Goal: Information Seeking & Learning: Find specific fact

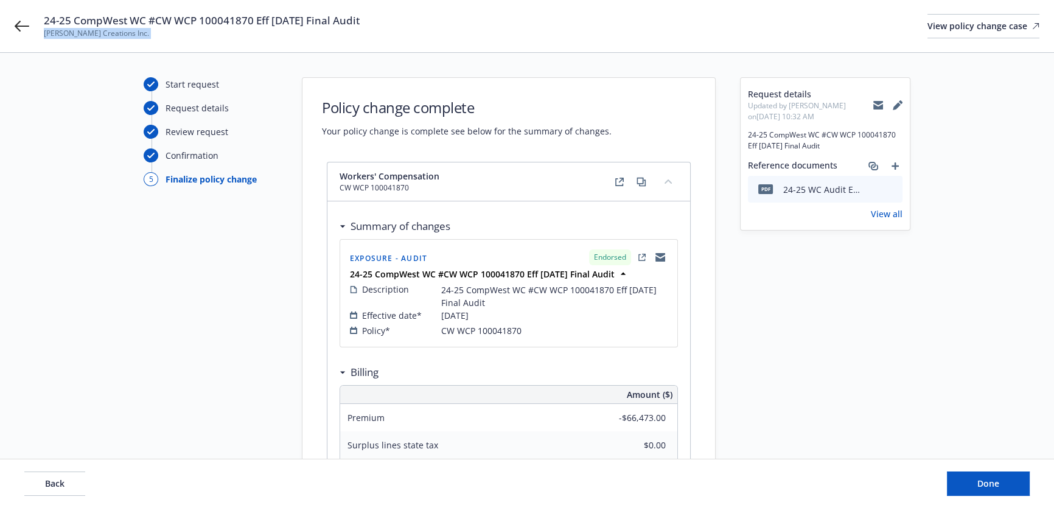
click at [88, 34] on span "[PERSON_NAME] Creations Inc." at bounding box center [202, 33] width 316 height 11
drag, startPoint x: 155, startPoint y: 26, endPoint x: 253, endPoint y: 24, distance: 97.4
click at [253, 24] on span "24-25 CompWest WC #CW WCP 100041870 Eff [DATE] Final Audit" at bounding box center [202, 20] width 316 height 15
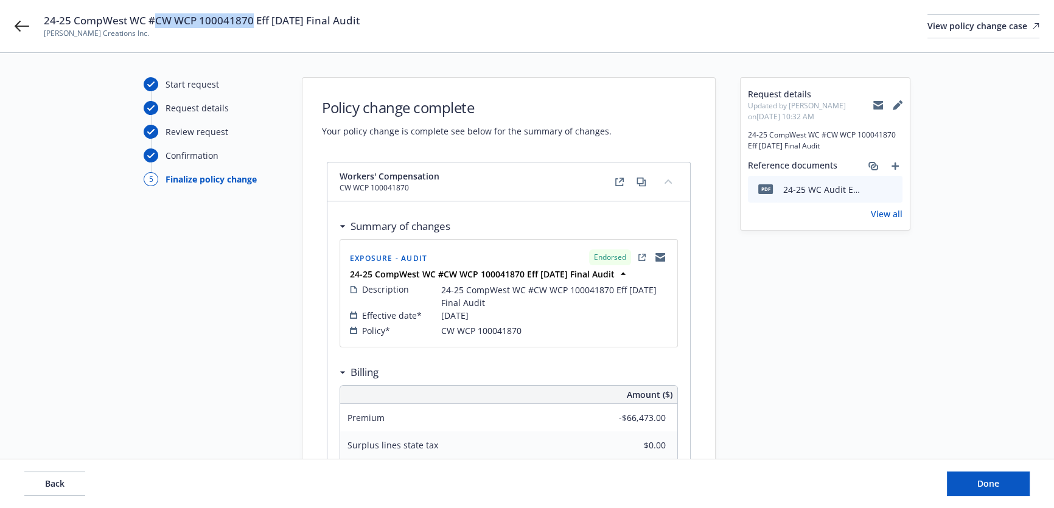
copy span "CW WCP 100041870"
drag, startPoint x: 24, startPoint y: 23, endPoint x: 139, endPoint y: 19, distance: 114.4
click at [879, 105] on icon at bounding box center [878, 105] width 10 height 5
click at [966, 483] on button "Done" at bounding box center [988, 484] width 83 height 24
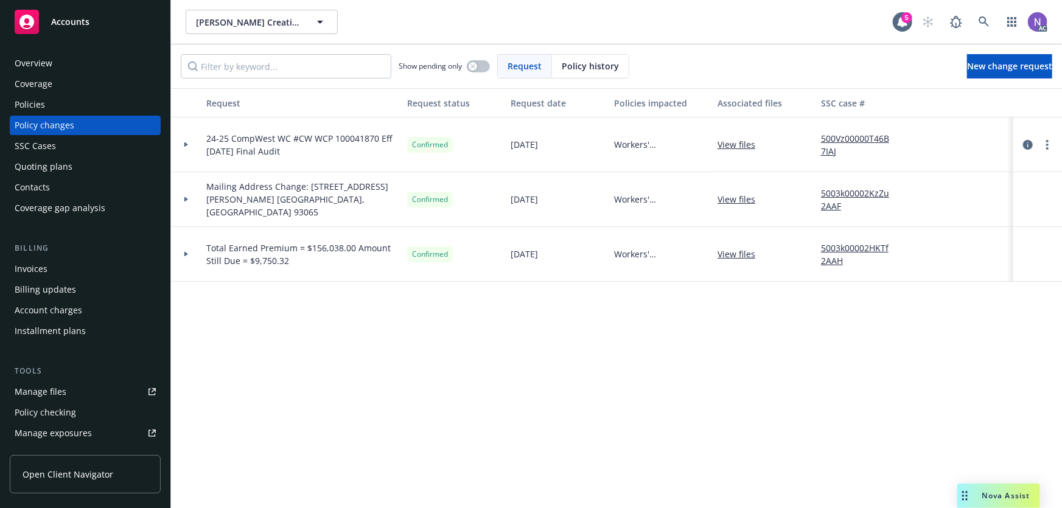
click at [89, 102] on div "Policies" at bounding box center [85, 104] width 141 height 19
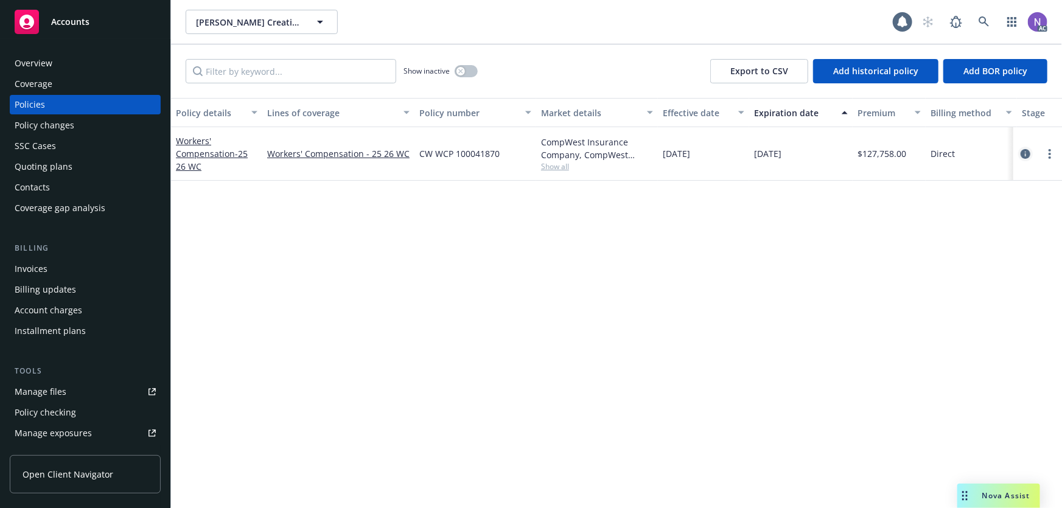
click at [1028, 154] on icon "circleInformation" at bounding box center [1025, 154] width 10 height 10
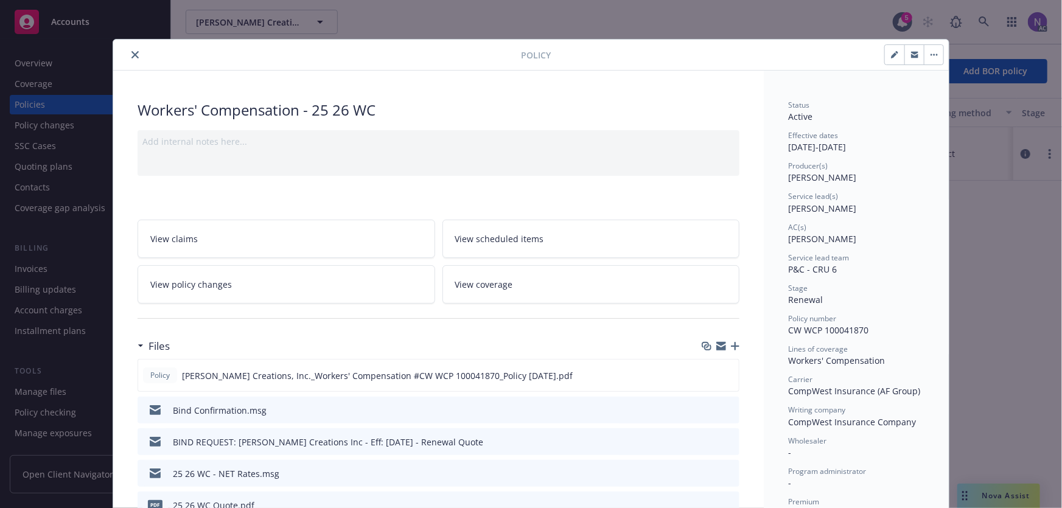
click at [128, 48] on button "close" at bounding box center [135, 54] width 15 height 15
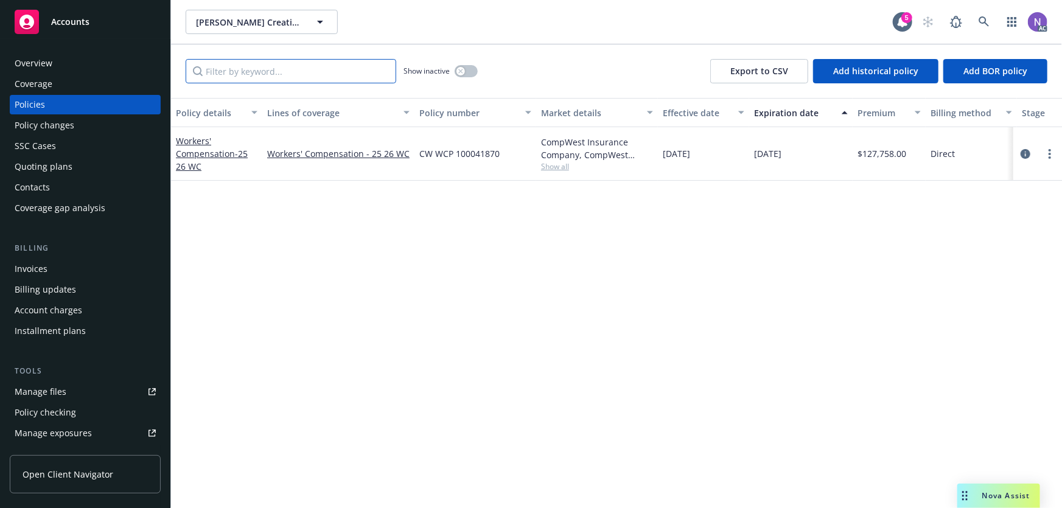
click at [285, 72] on input "Filter by keyword..." at bounding box center [291, 71] width 211 height 24
paste input "orkers' Compensation"
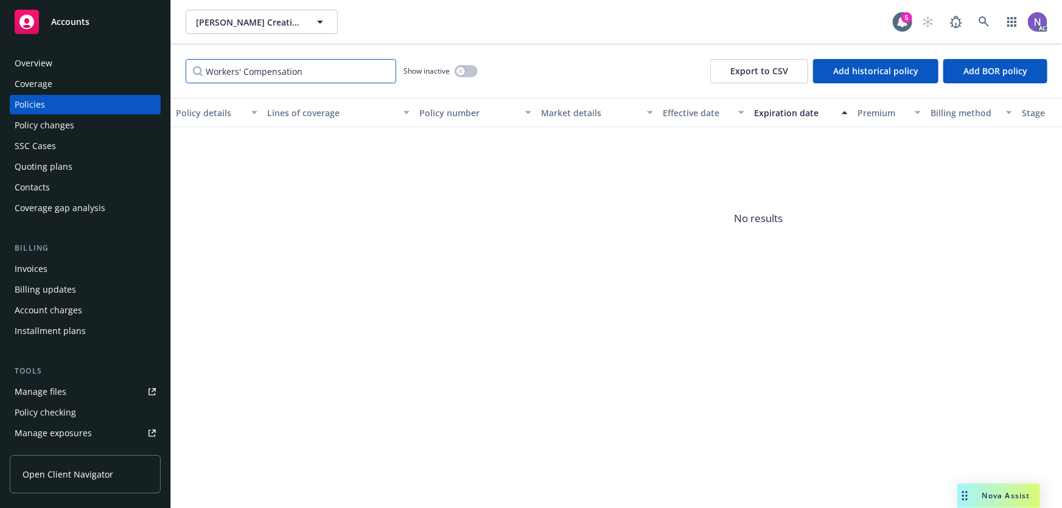
type input "Workers' Compensation"
click at [473, 67] on button "button" at bounding box center [466, 71] width 23 height 12
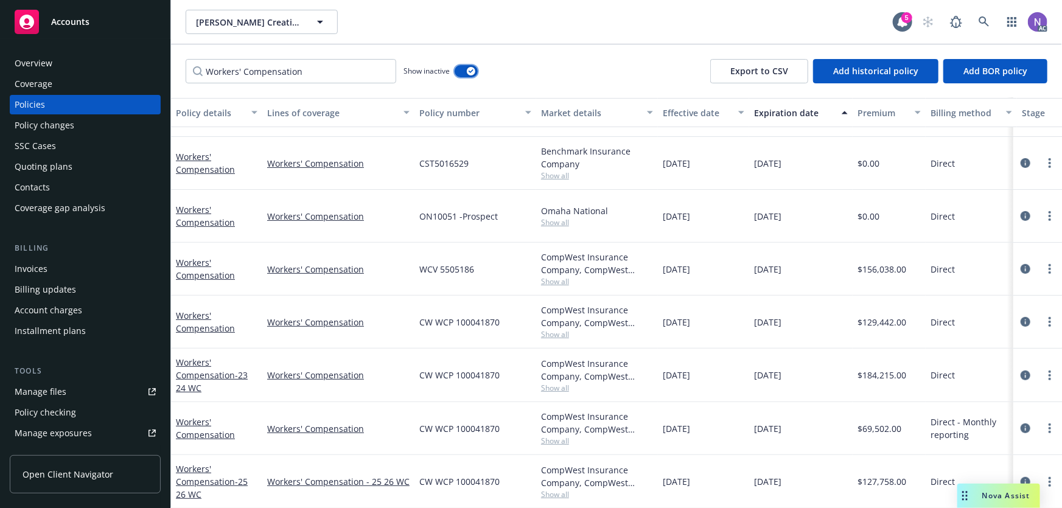
scroll to position [196, 0]
click at [1020, 423] on icon "circleInformation" at bounding box center [1025, 428] width 10 height 10
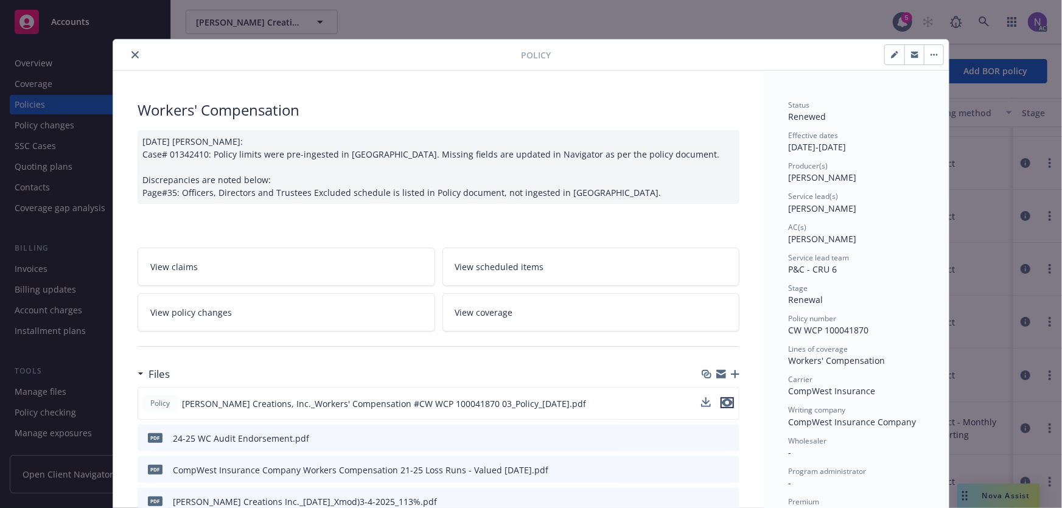
click at [724, 399] on icon "preview file" at bounding box center [727, 403] width 11 height 9
drag, startPoint x: 127, startPoint y: 52, endPoint x: 89, endPoint y: 61, distance: 39.3
click at [131, 52] on icon "close" at bounding box center [134, 54] width 7 height 7
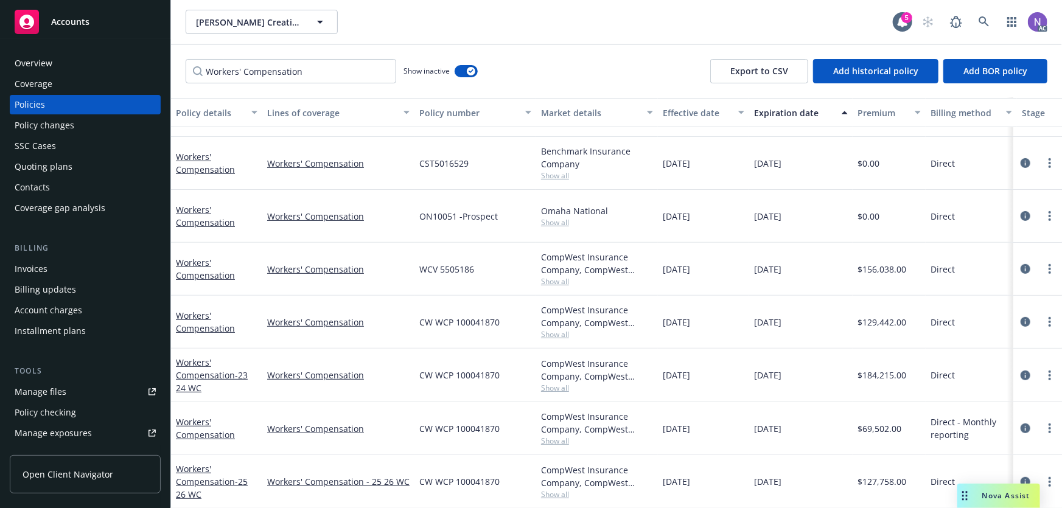
click at [77, 61] on div "Overview" at bounding box center [85, 63] width 141 height 19
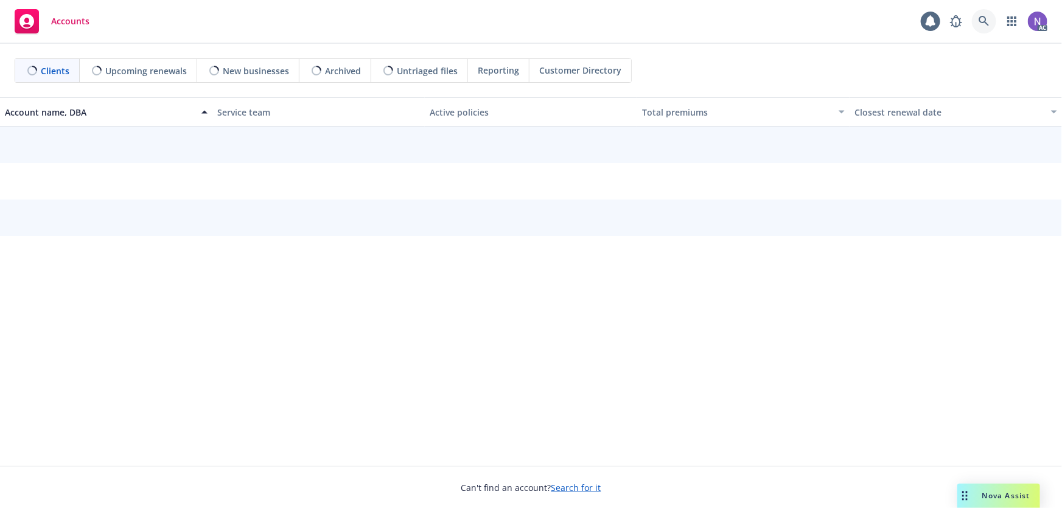
click at [983, 22] on icon at bounding box center [983, 21] width 10 height 10
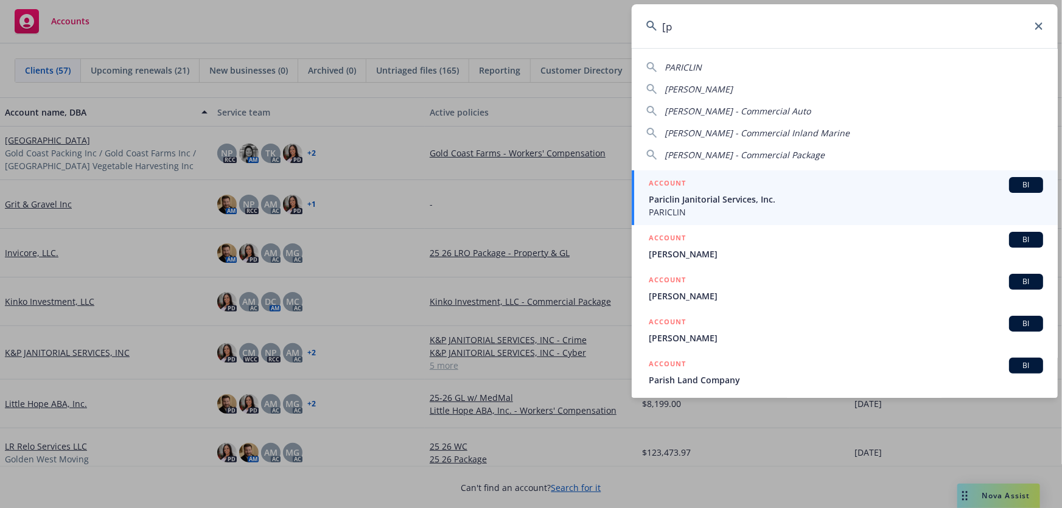
type input "["
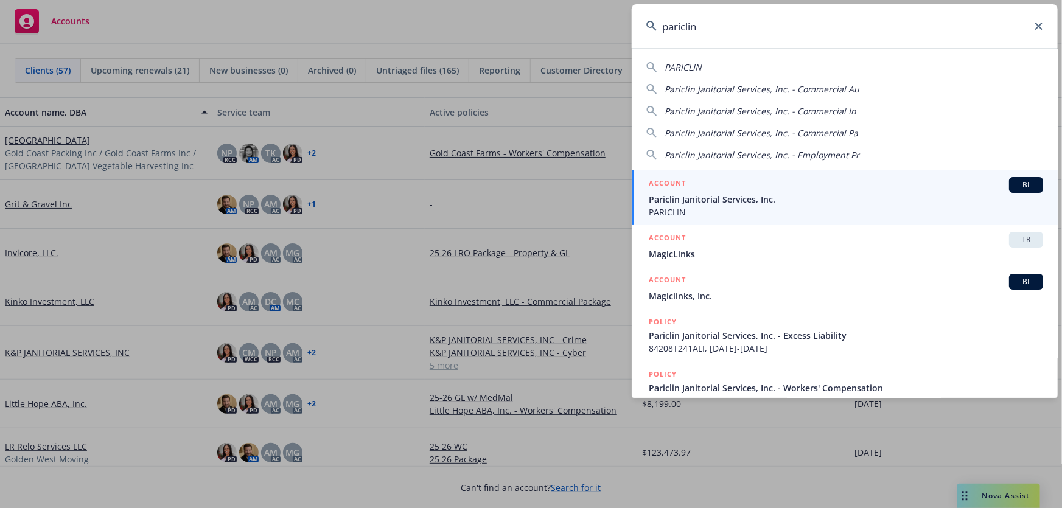
type input "pariclin"
click at [735, 193] on span "Pariclin Janitorial Services, Inc." at bounding box center [846, 199] width 394 height 13
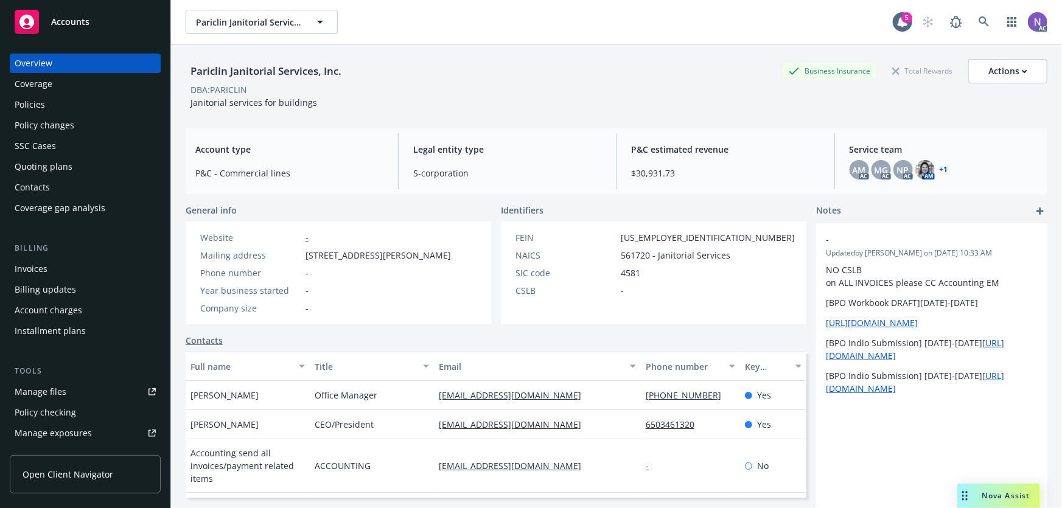
click at [100, 104] on div "Policies" at bounding box center [85, 104] width 141 height 19
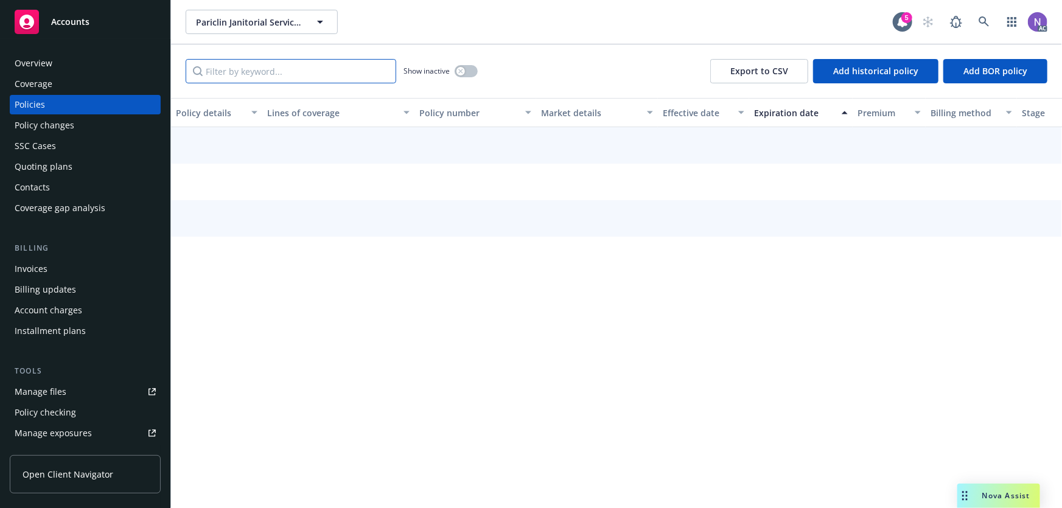
click at [315, 83] on input "Filter by keyword..." at bounding box center [291, 71] width 211 height 24
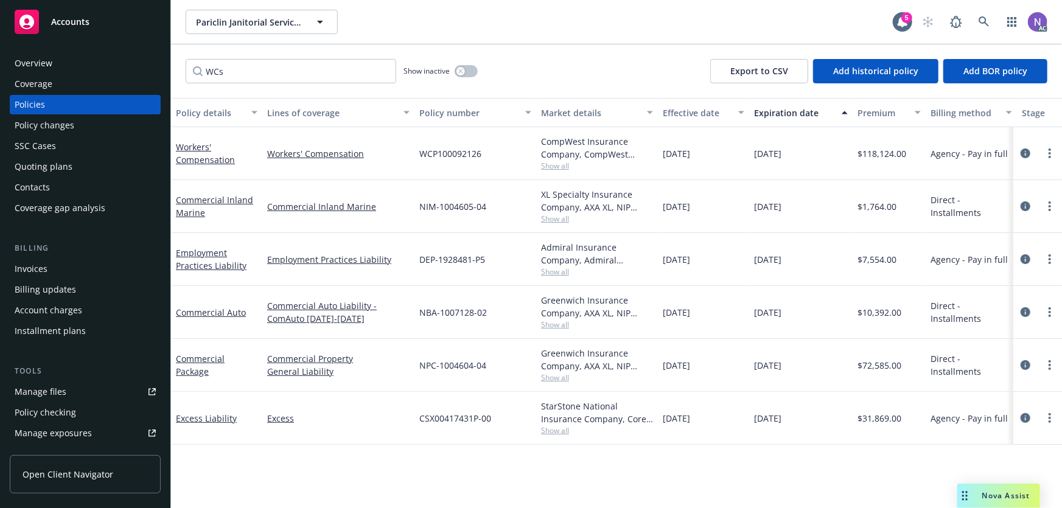
drag, startPoint x: 456, startPoint y: 62, endPoint x: 461, endPoint y: 67, distance: 6.9
click at [459, 66] on div "Show inactive" at bounding box center [440, 71] width 74 height 24
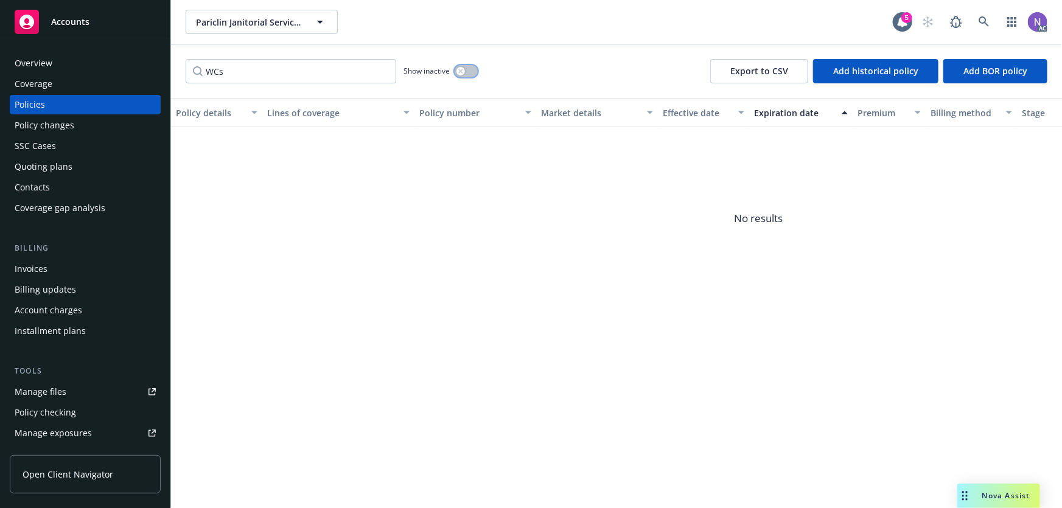
drag, startPoint x: 461, startPoint y: 67, endPoint x: 445, endPoint y: 72, distance: 16.2
click at [461, 67] on div "button" at bounding box center [460, 71] width 9 height 9
drag, startPoint x: 267, startPoint y: 66, endPoint x: 164, endPoint y: 76, distance: 103.9
click at [167, 76] on div "Accounts Overview Coverage Policies Policy changes SSC Cases Quoting plans Cont…" at bounding box center [531, 254] width 1062 height 508
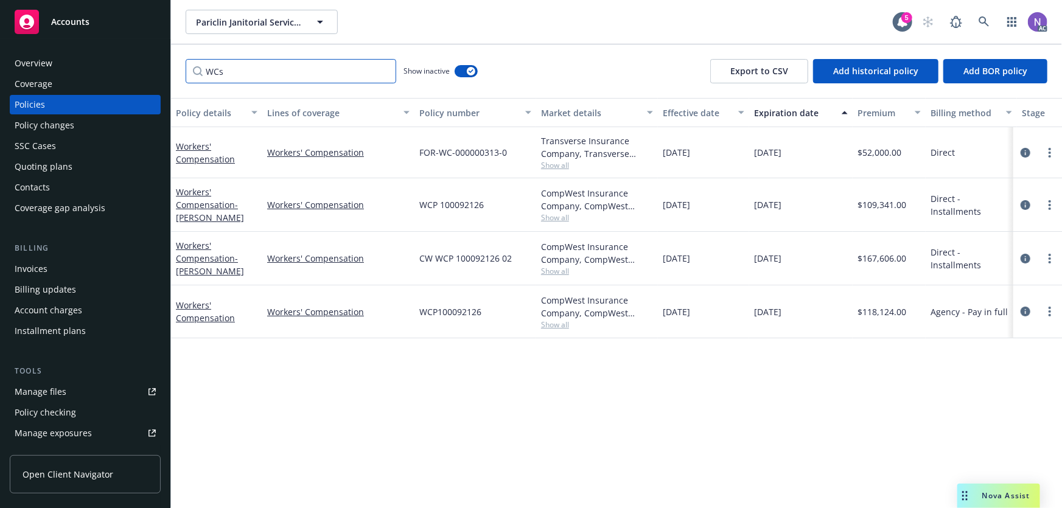
paste input "orkers' Compensation"
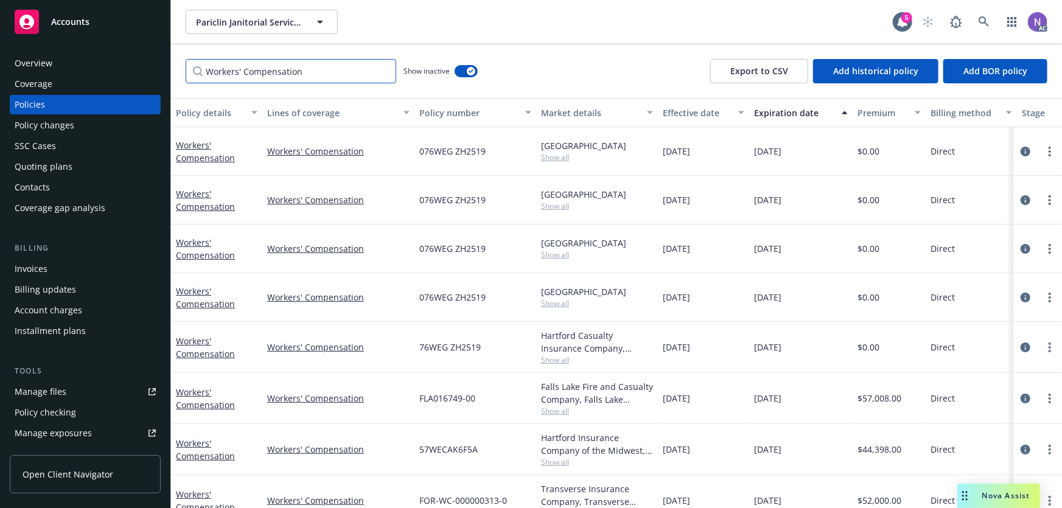
type input "Workers' Compensation"
click at [456, 346] on span "76WEG ZH2519" at bounding box center [449, 347] width 61 height 13
drag, startPoint x: 494, startPoint y: 344, endPoint x: 388, endPoint y: 348, distance: 106.0
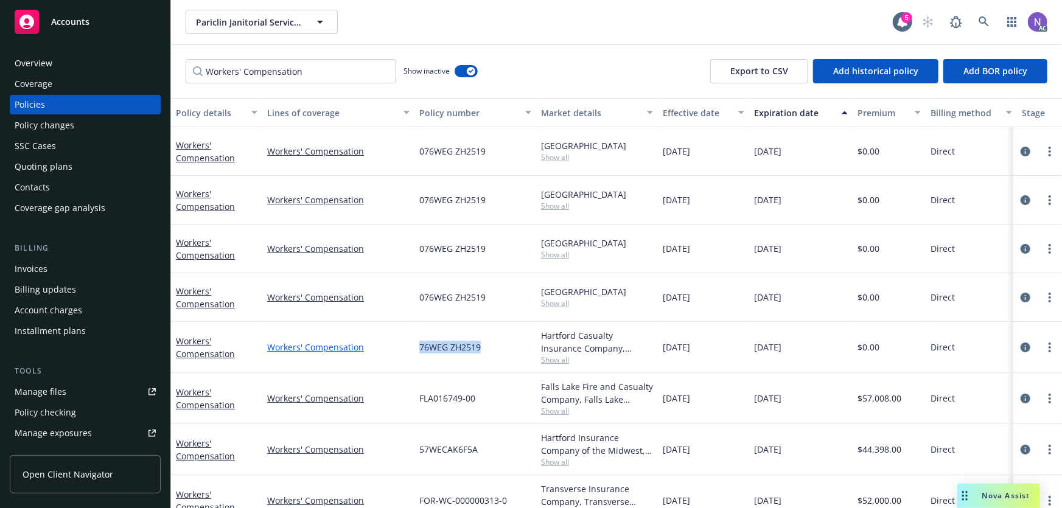
click at [388, 348] on div "Workers' Compensation Workers' Compensation 76WEG ZH2519 Hartford Casualty Insu…" at bounding box center [758, 347] width 1174 height 51
copy div "76WEG ZH2519"
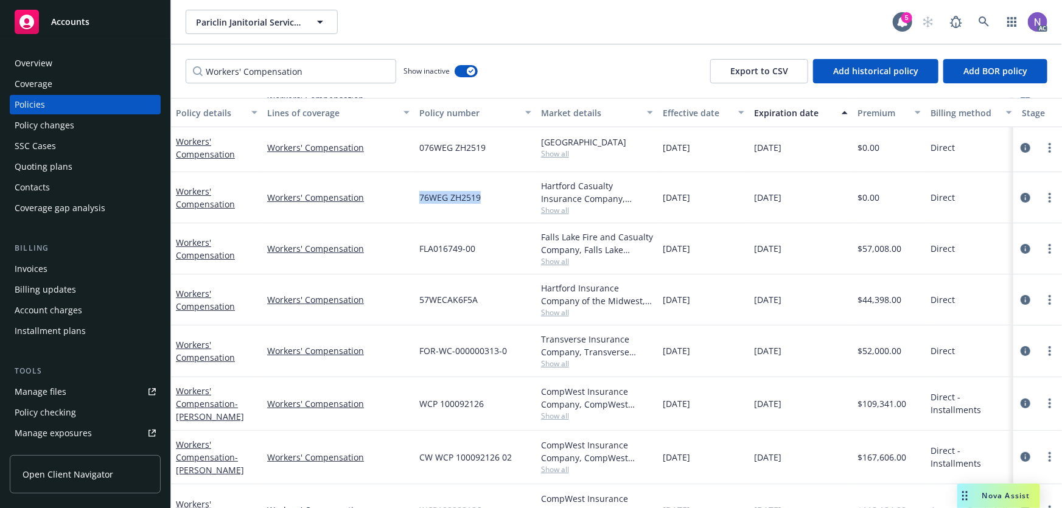
scroll to position [130, 0]
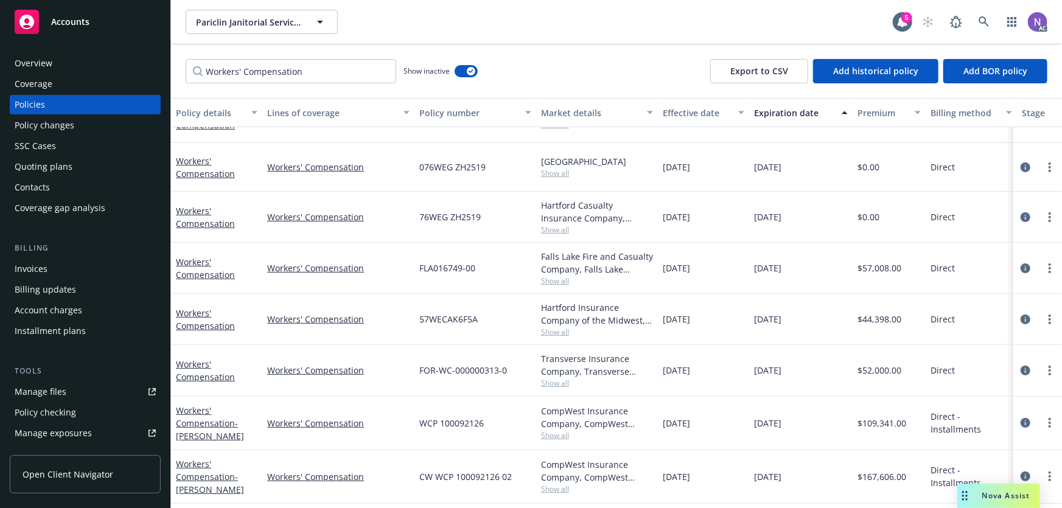
click at [455, 161] on span "076WEG ZH2519" at bounding box center [452, 167] width 66 height 13
copy span "076WEG ZH2519"
click at [449, 215] on span "76WEG ZH2519" at bounding box center [449, 217] width 61 height 13
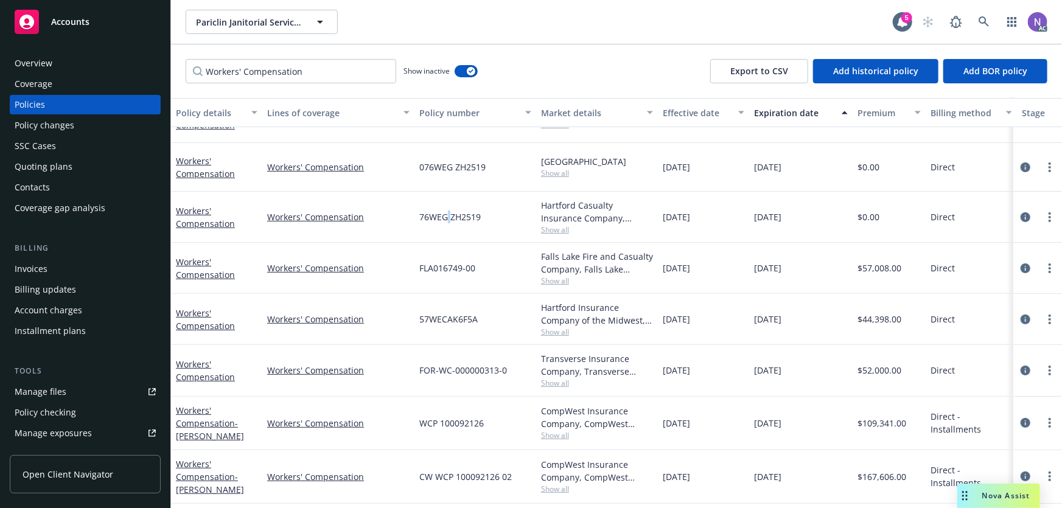
click at [448, 215] on span "76WEG ZH2519" at bounding box center [449, 217] width 61 height 13
copy span "76WEG ZH2519"
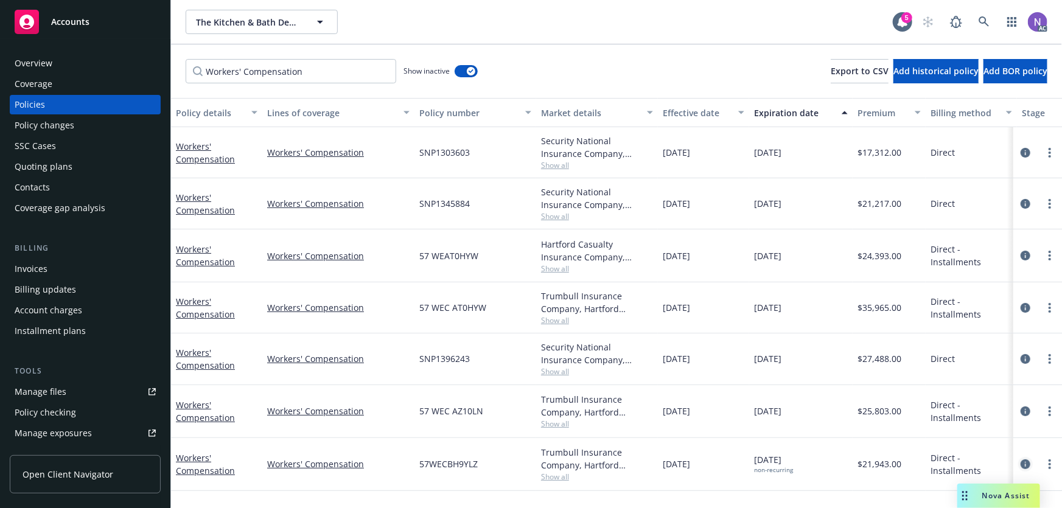
click at [1027, 461] on icon "circleInformation" at bounding box center [1025, 464] width 10 height 10
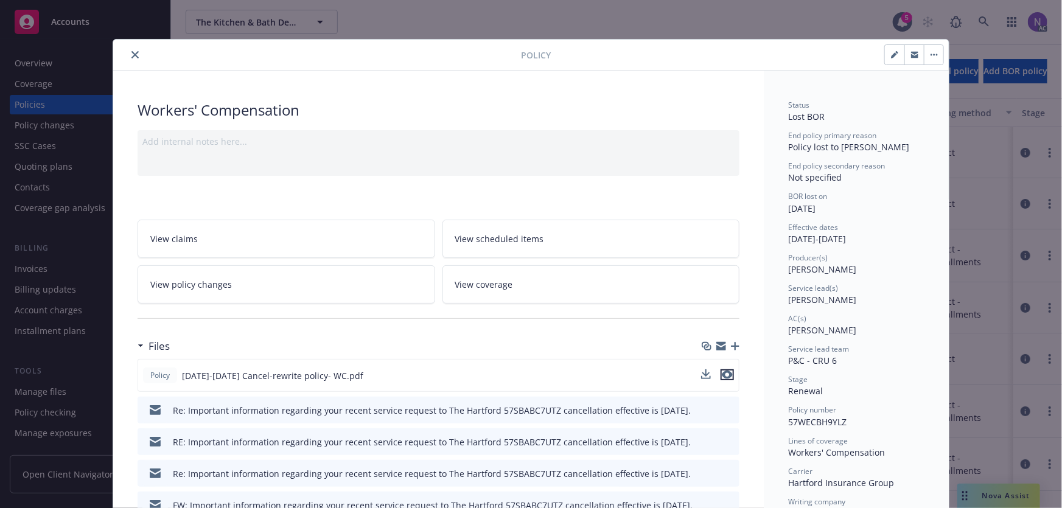
click at [723, 373] on icon "preview file" at bounding box center [727, 375] width 11 height 9
type input "$30,404.00"
type input "$1,839.00"
click at [134, 57] on icon "close" at bounding box center [134, 54] width 7 height 7
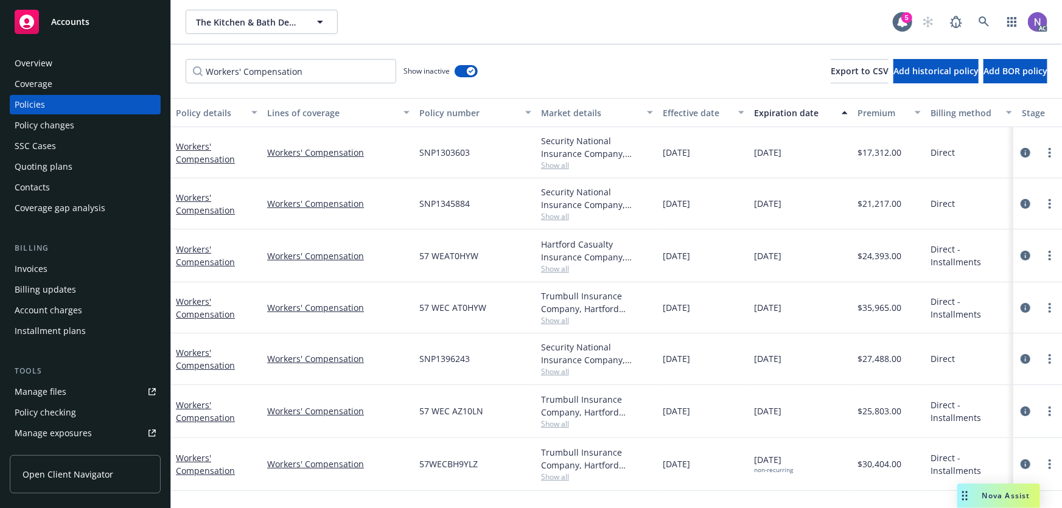
click at [68, 61] on div "Overview" at bounding box center [85, 63] width 141 height 19
